Goal: Task Accomplishment & Management: Complete application form

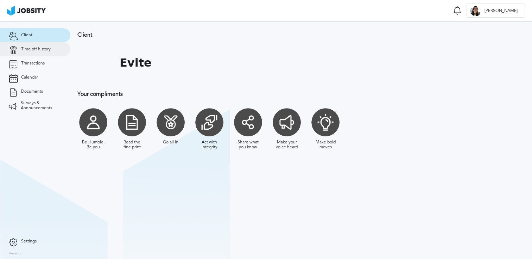
click at [46, 51] on span "Time off history" at bounding box center [36, 49] width 30 height 5
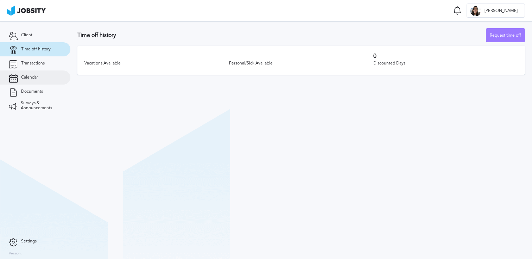
click at [28, 70] on link "Calendar" at bounding box center [35, 77] width 70 height 14
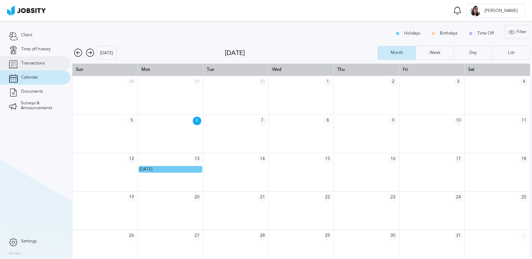
click at [44, 64] on link "Transactions" at bounding box center [35, 63] width 70 height 14
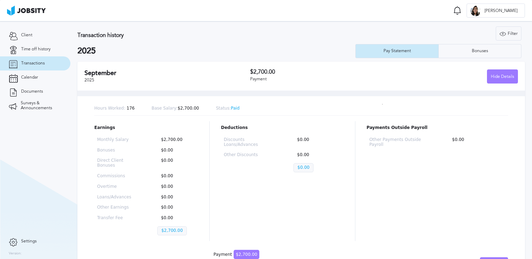
scroll to position [1, 0]
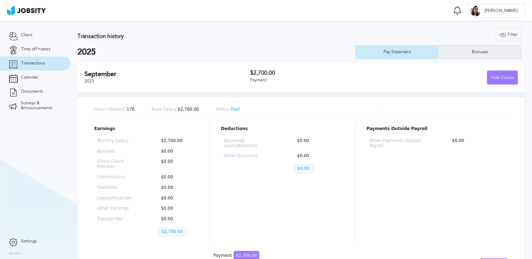
click at [467, 56] on div "Bonuses" at bounding box center [480, 52] width 82 height 14
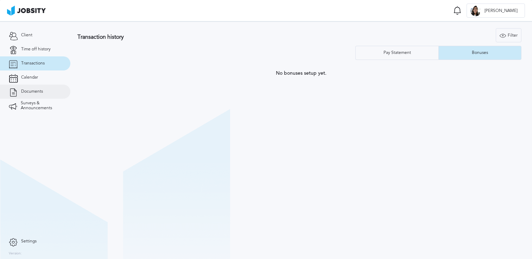
click at [21, 91] on span "Documents" at bounding box center [32, 91] width 22 height 5
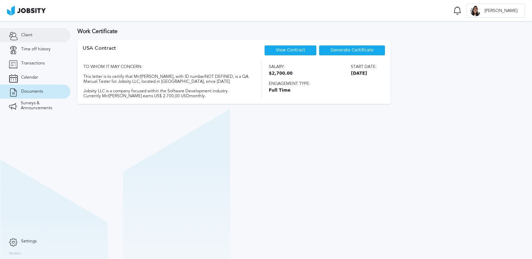
click at [44, 36] on link "Client" at bounding box center [35, 35] width 70 height 14
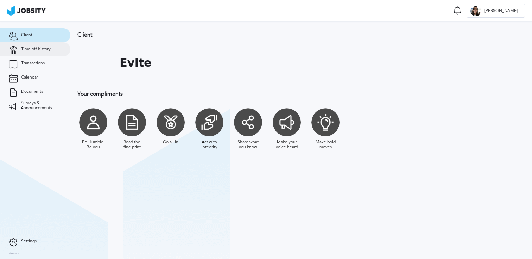
click at [43, 44] on link "Time off history" at bounding box center [35, 49] width 70 height 14
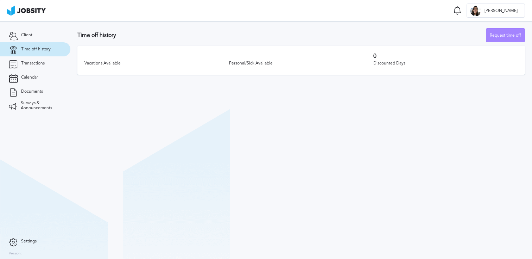
click at [505, 33] on div "Request time off" at bounding box center [505, 35] width 38 height 14
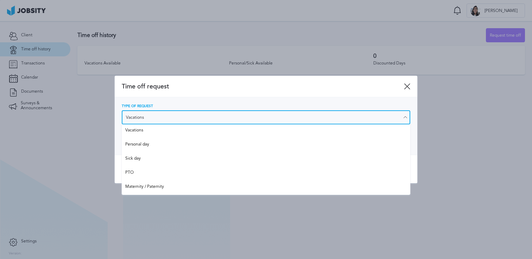
click at [333, 111] on input "Vacations" at bounding box center [266, 117] width 288 height 14
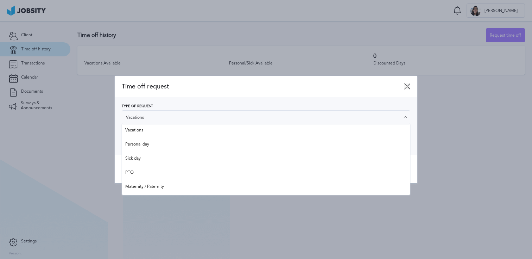
click at [408, 84] on icon at bounding box center [407, 86] width 6 height 6
